Goal: Task Accomplishment & Management: Use online tool/utility

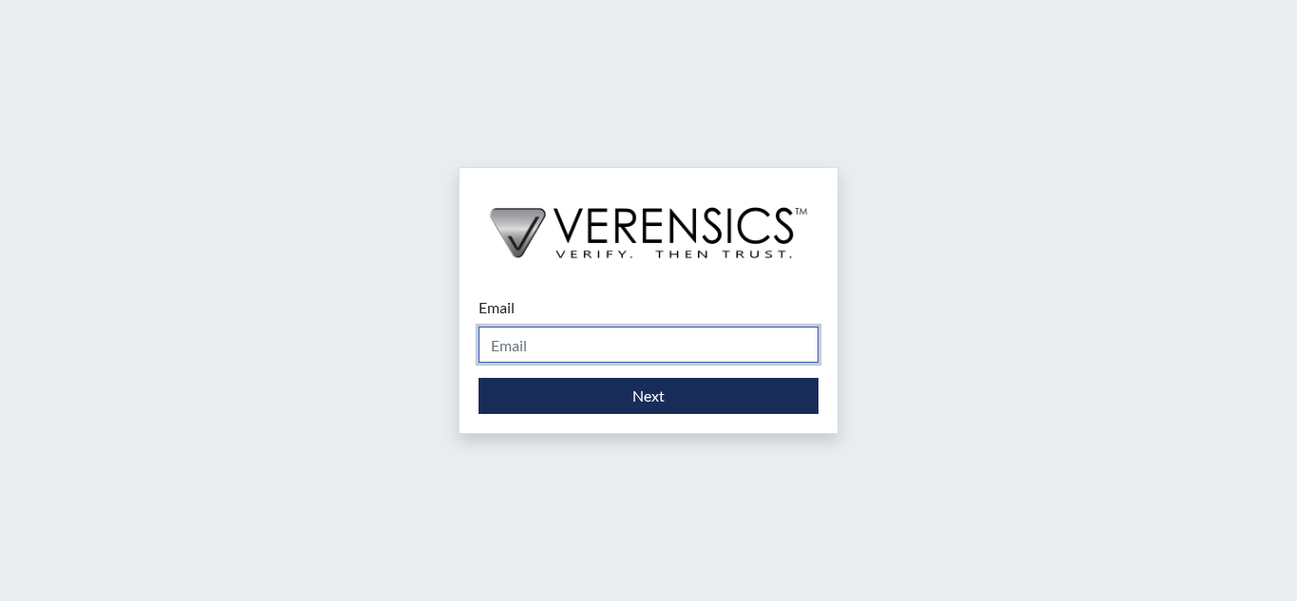
click at [614, 350] on input "Email" at bounding box center [649, 345] width 340 height 36
type input "[DOMAIN_NAME][EMAIL_ADDRESS][DOMAIN_NAME]"
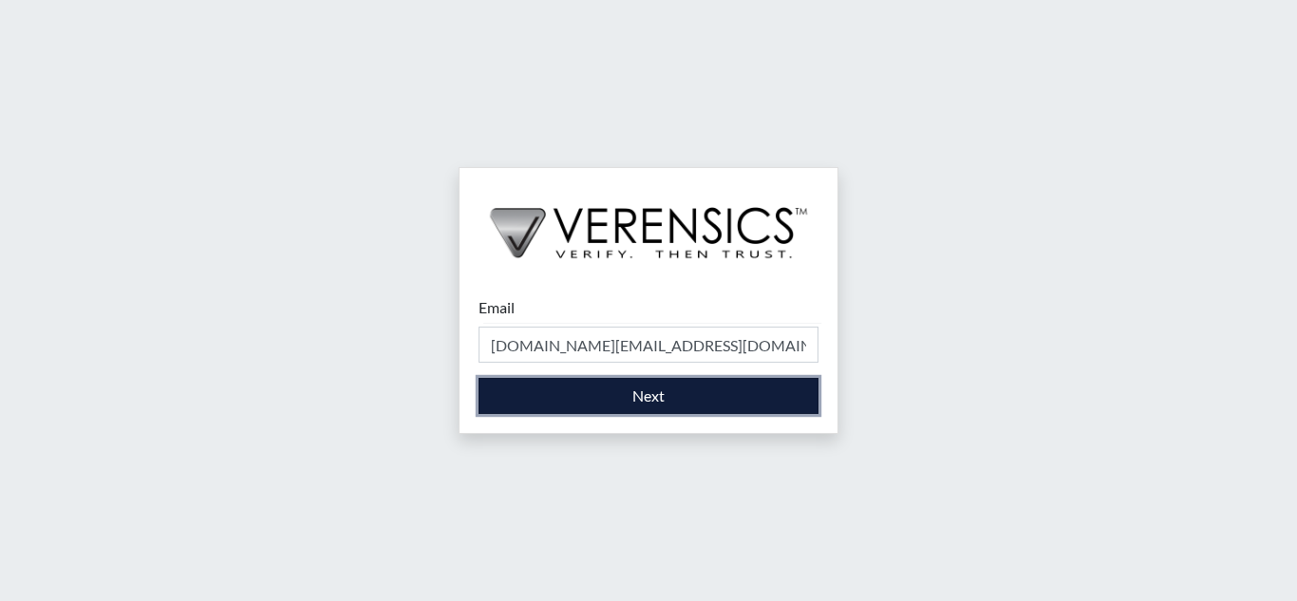
click at [550, 387] on button "Next" at bounding box center [649, 396] width 340 height 36
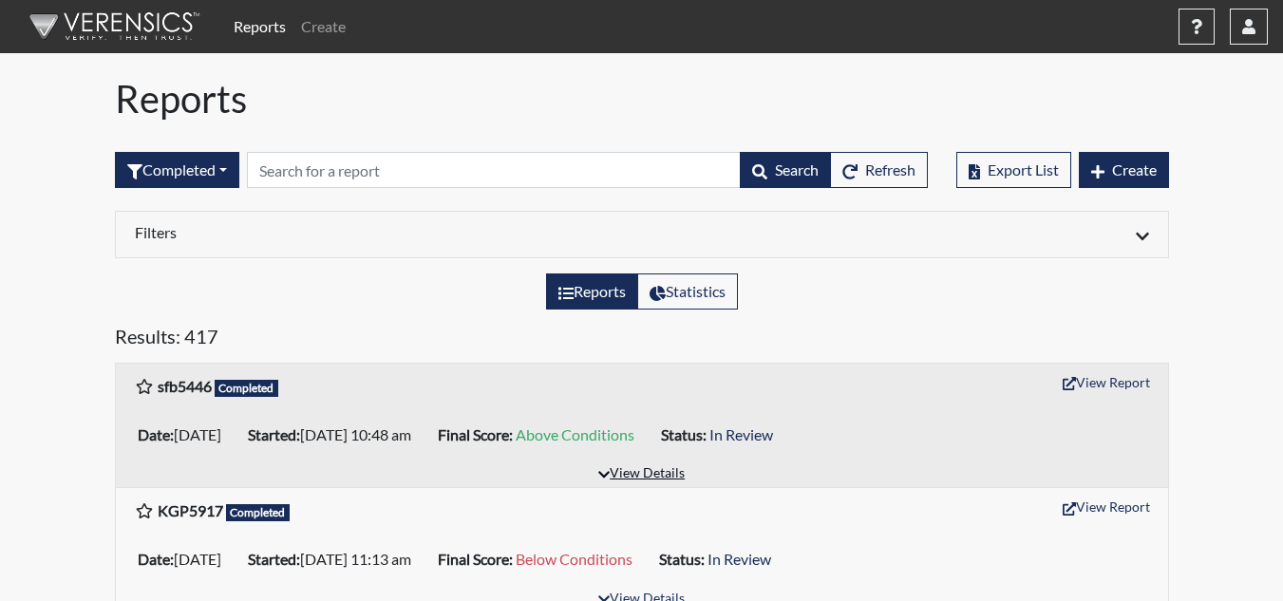
click at [652, 475] on button "View Details" at bounding box center [642, 475] width 104 height 26
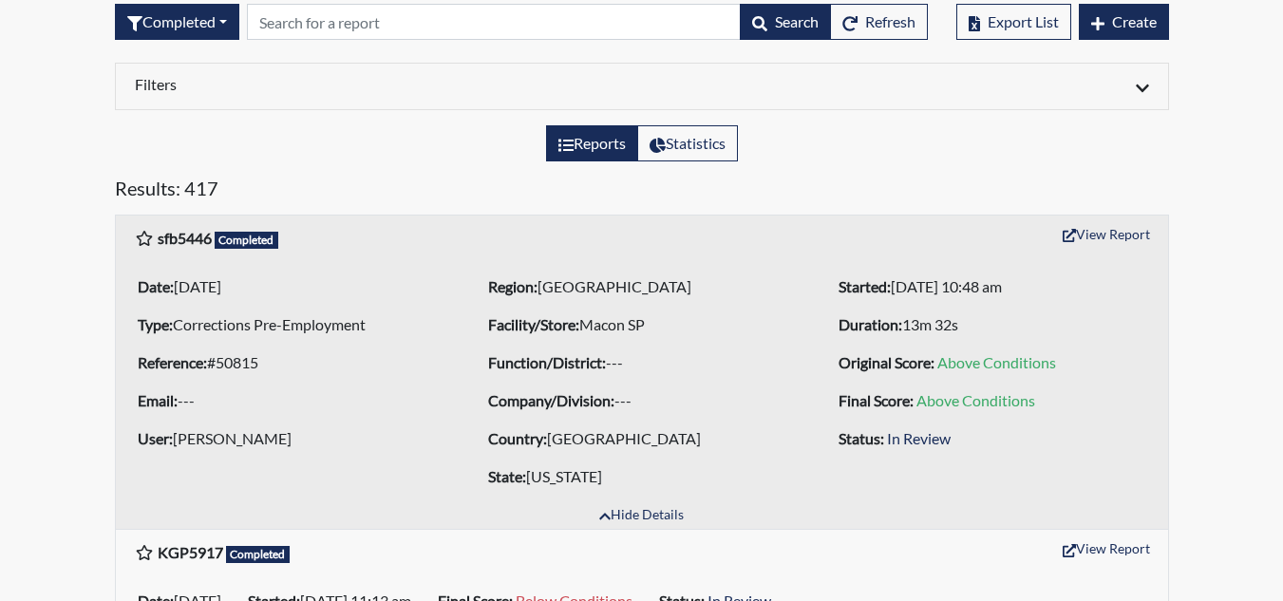
scroll to position [95, 0]
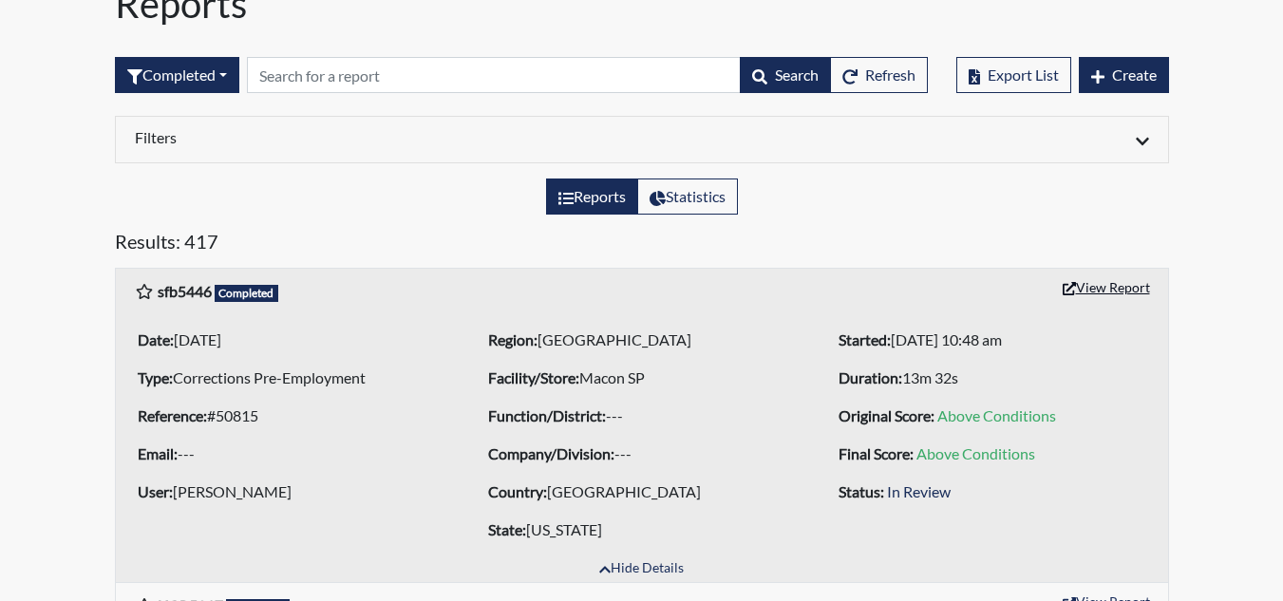
click at [1085, 291] on button "View Report" at bounding box center [1106, 287] width 104 height 29
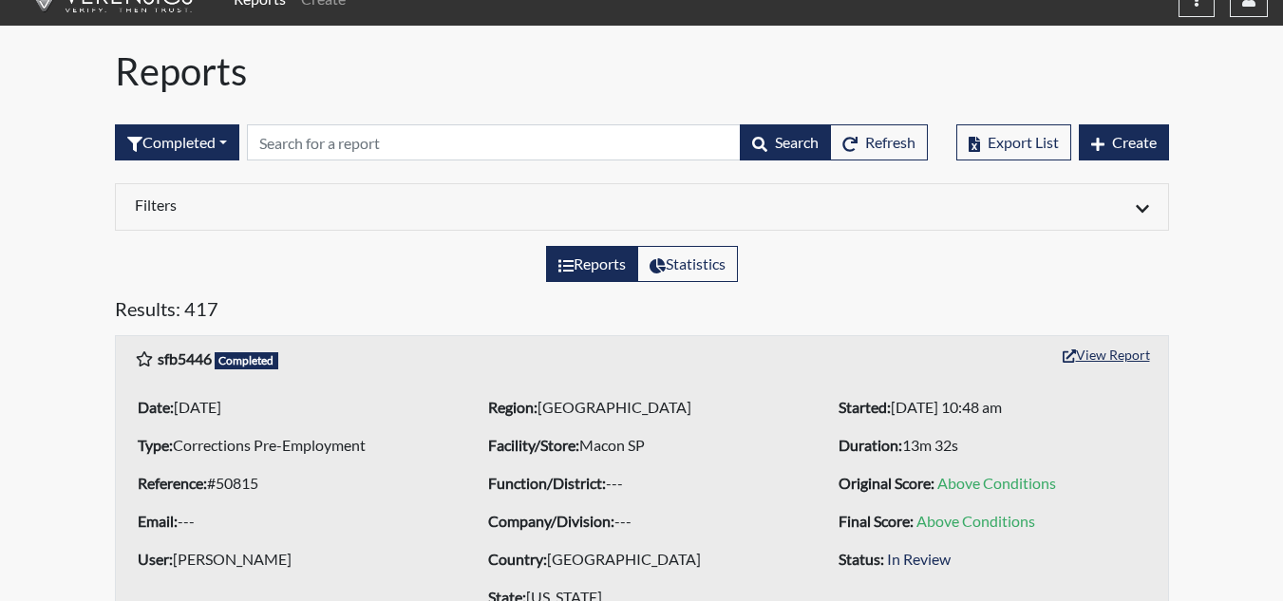
scroll to position [0, 0]
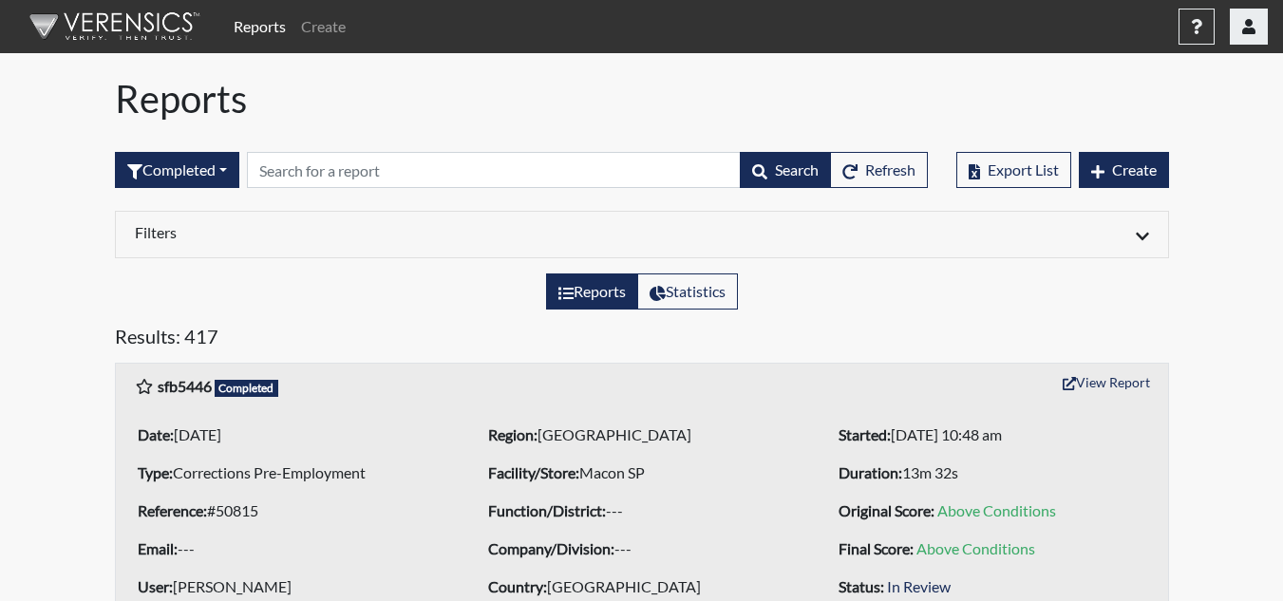
click at [1249, 26] on icon "button" at bounding box center [1248, 26] width 13 height 15
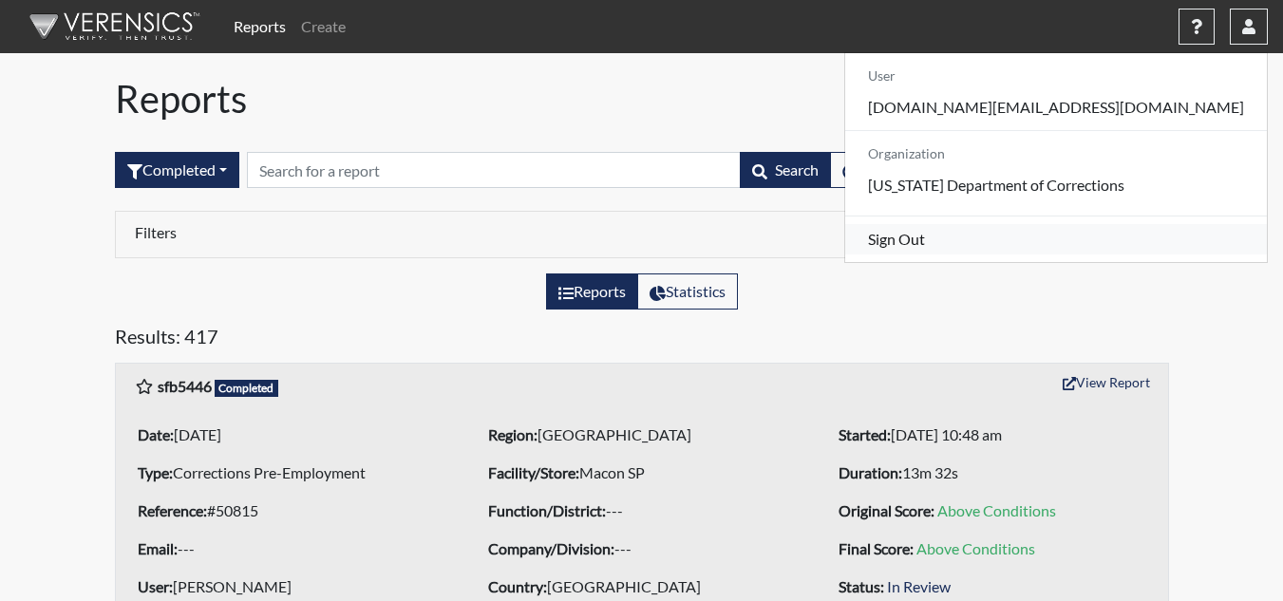
click at [1136, 255] on link "Sign Out" at bounding box center [1056, 239] width 422 height 30
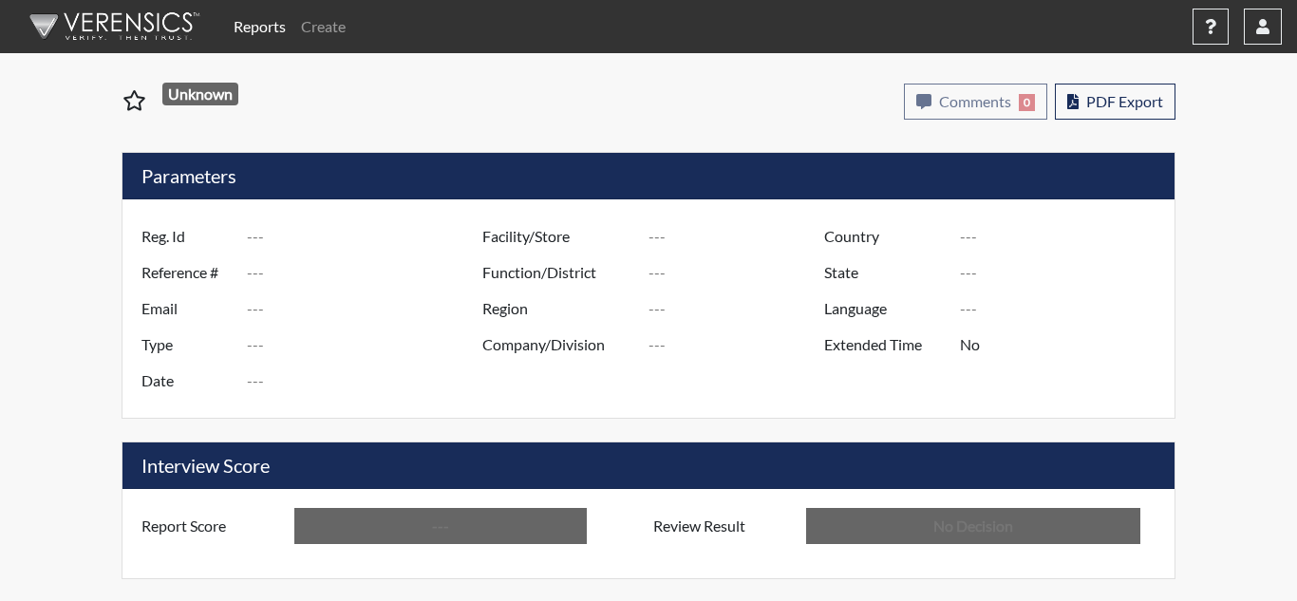
type input "sfb5446"
type input "50815"
type input "---"
type input "Corrections Pre-Employment"
type input "[DATE]"
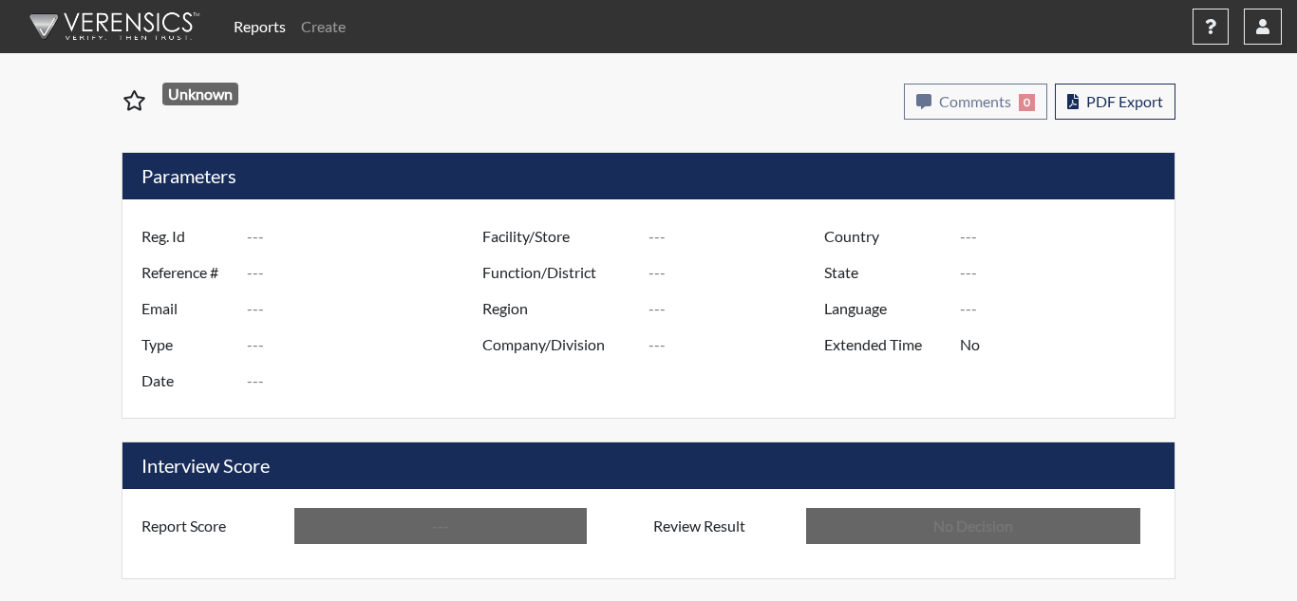
type input "Macon SP"
type input "[GEOGRAPHIC_DATA]"
type input "[US_STATE]"
type input "English"
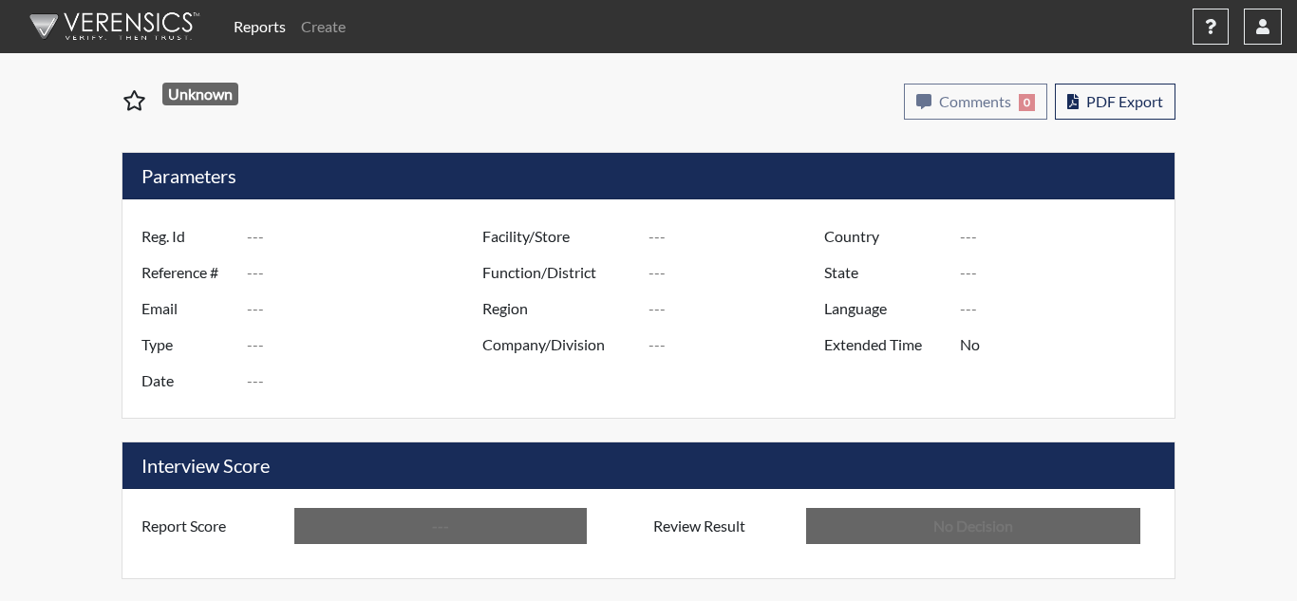
type input "Above Conditions"
type input "In Review"
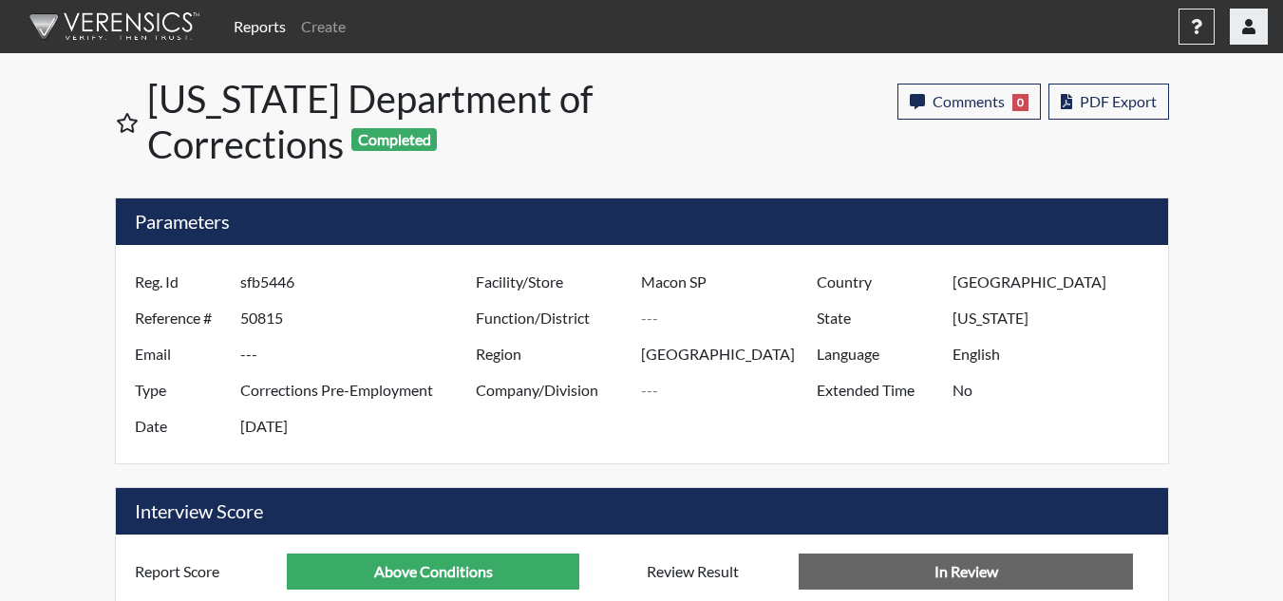
click at [1261, 38] on button "button" at bounding box center [1249, 27] width 38 height 36
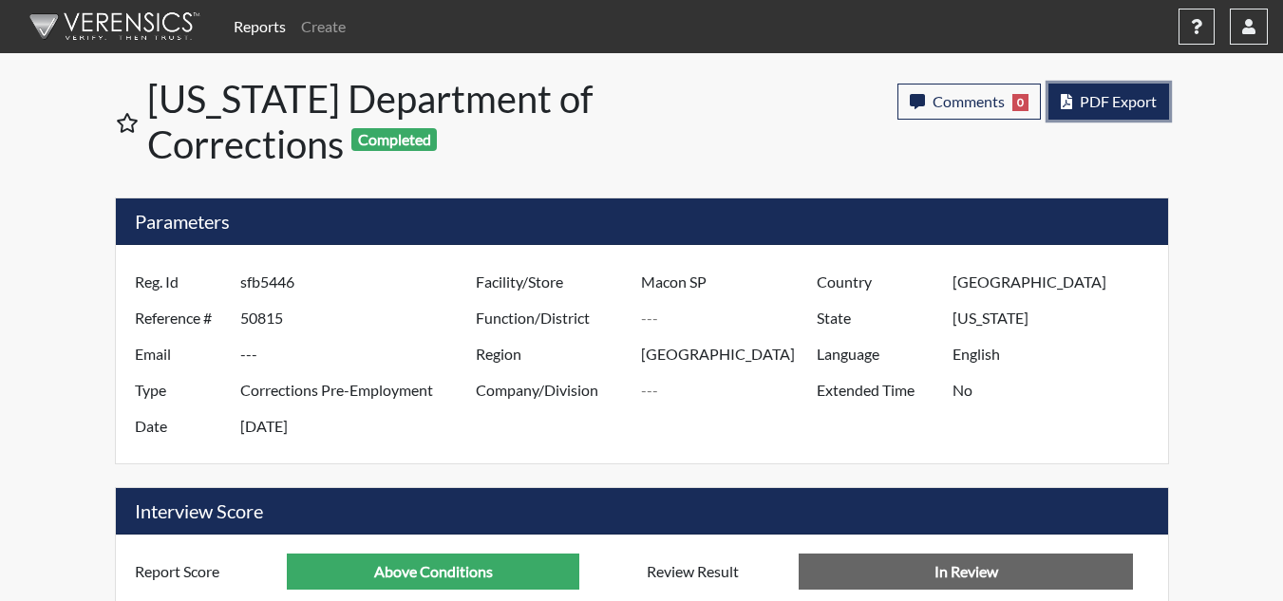
click at [1109, 98] on span "PDF Export" at bounding box center [1118, 101] width 77 height 18
click at [1158, 102] on button "PDF Export" at bounding box center [1109, 102] width 121 height 36
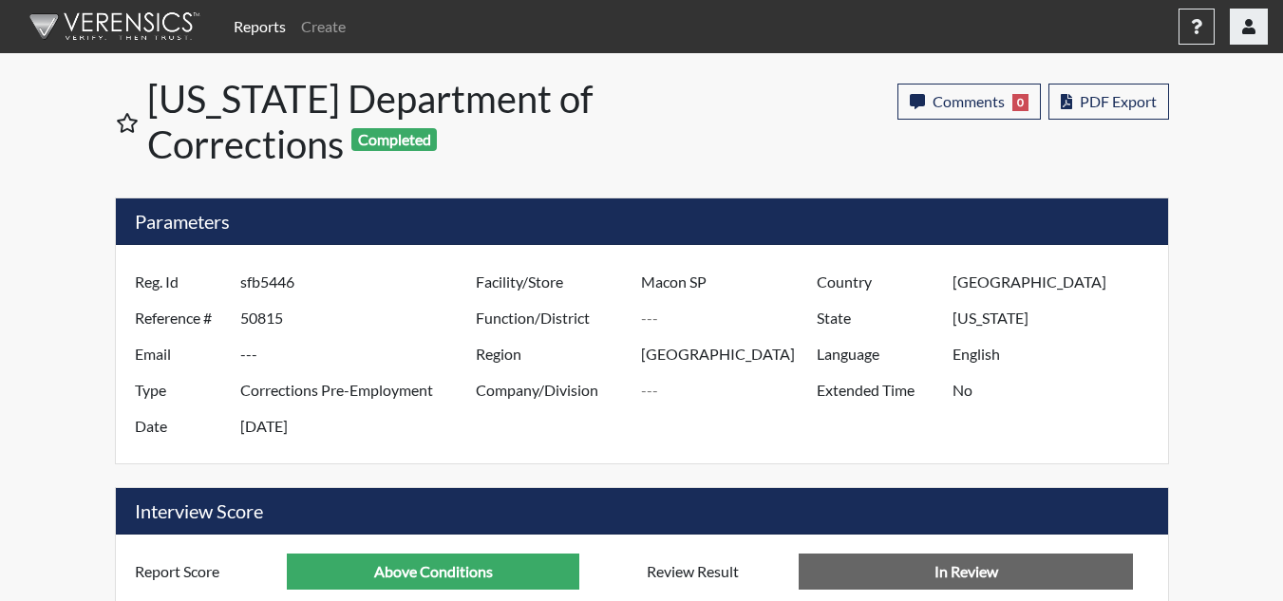
click at [1264, 34] on button "button" at bounding box center [1249, 27] width 38 height 36
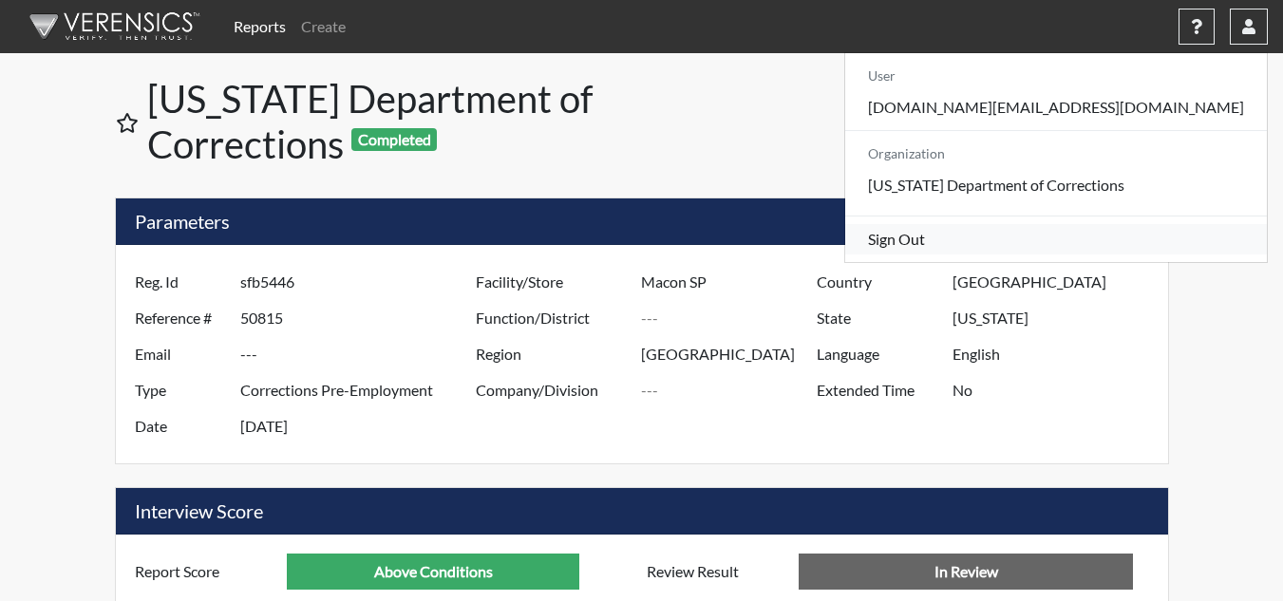
click at [1116, 255] on link "Sign Out" at bounding box center [1056, 239] width 422 height 30
